Goal: Check status: Check status

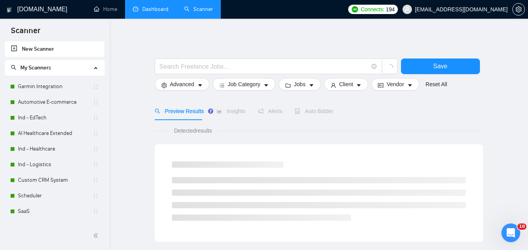
click at [133, 9] on link "Dashboard" at bounding box center [151, 9] width 36 height 7
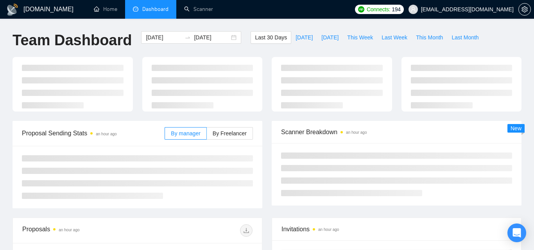
type input "[DATE]"
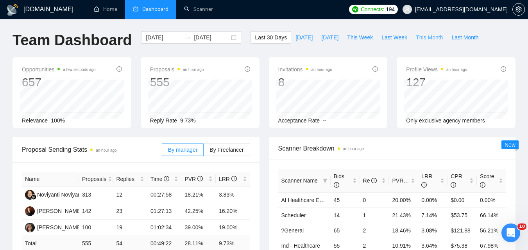
click at [430, 39] on span "This Month" at bounding box center [429, 37] width 27 height 9
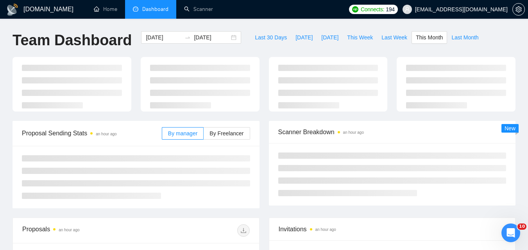
type input "[DATE]"
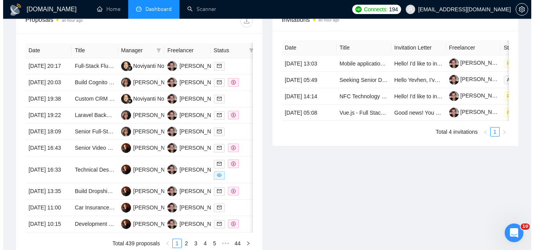
scroll to position [313, 0]
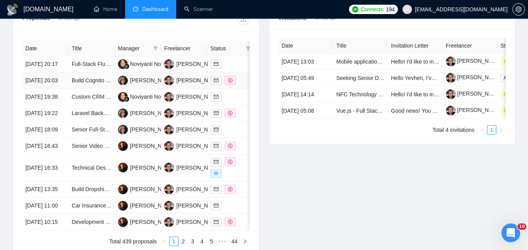
click at [63, 89] on td "[DATE] 20:03" at bounding box center [45, 81] width 46 height 16
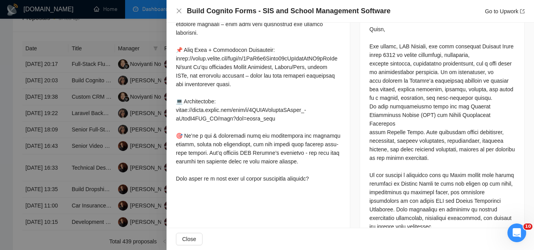
scroll to position [391, 0]
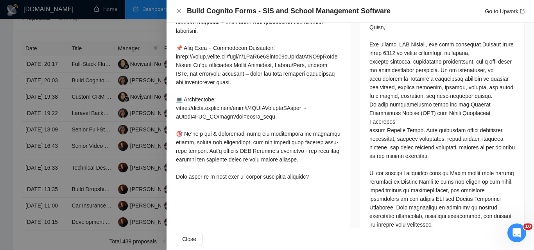
click at [15, 152] on div at bounding box center [267, 125] width 534 height 250
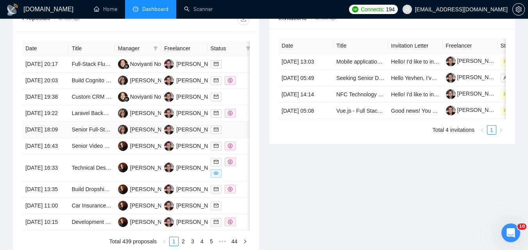
click at [66, 138] on td "[DATE] 18:09" at bounding box center [45, 130] width 46 height 16
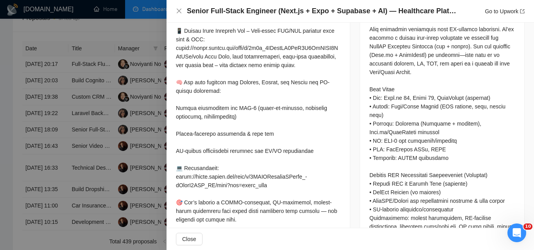
scroll to position [416, 0]
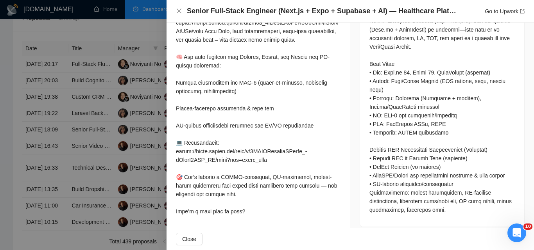
click at [18, 139] on div at bounding box center [267, 125] width 534 height 250
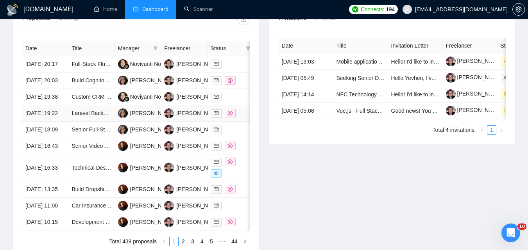
click at [74, 122] on td "Laravel Backend & Admin Panel (Nova) for Story Publishing App" at bounding box center [91, 113] width 46 height 16
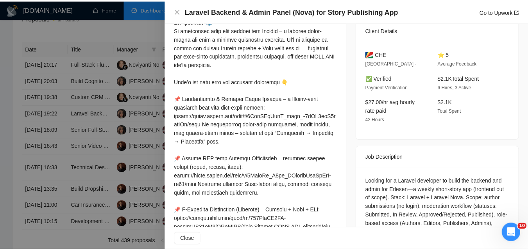
scroll to position [130, 0]
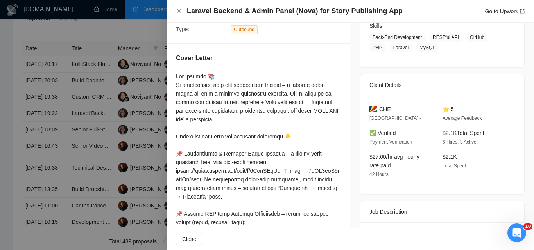
click at [47, 135] on div at bounding box center [267, 125] width 534 height 250
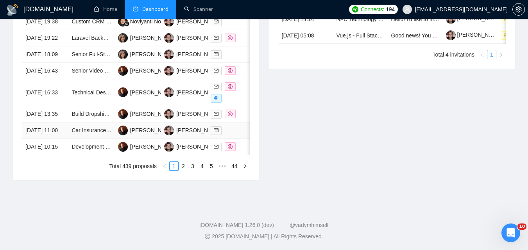
scroll to position [391, 0]
click at [56, 79] on td "[DATE] 16:43" at bounding box center [45, 71] width 46 height 16
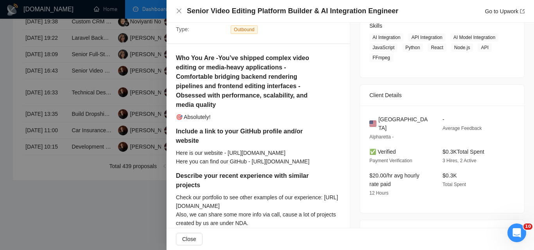
click at [0, 108] on div at bounding box center [267, 125] width 534 height 250
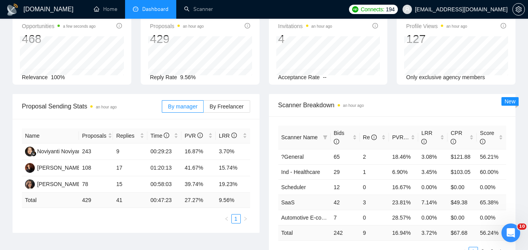
scroll to position [0, 0]
